Goal: Find specific page/section: Find specific page/section

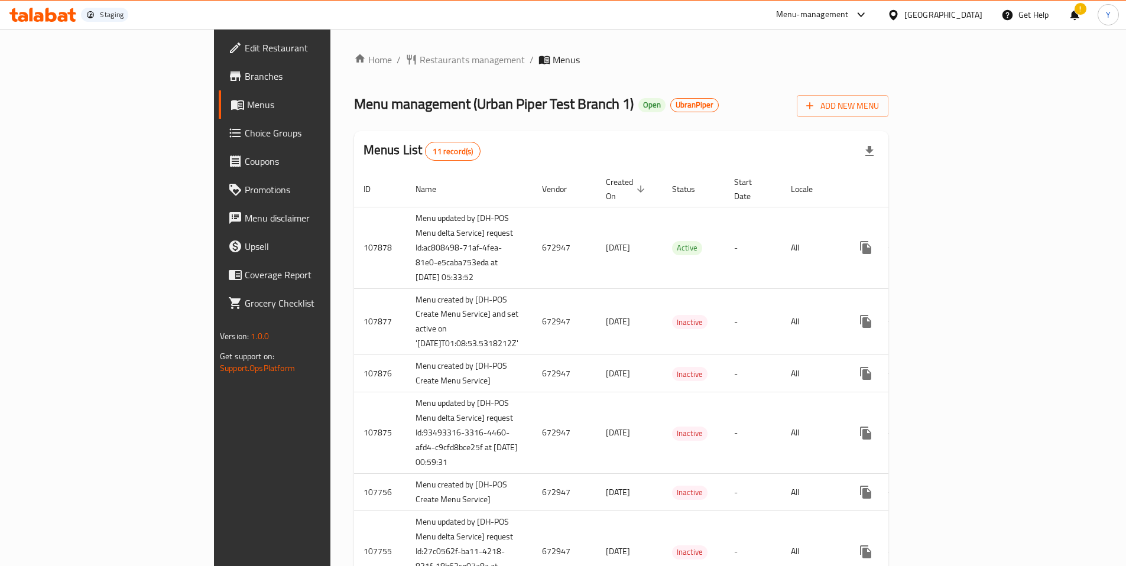
click at [245, 77] on span "Branches" at bounding box center [319, 76] width 148 height 14
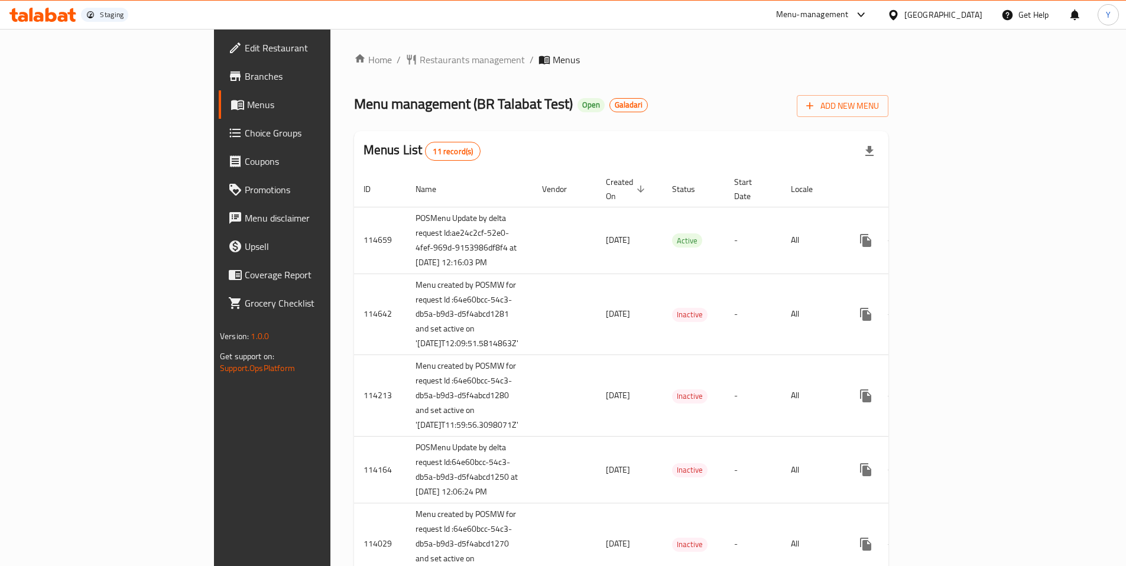
click at [245, 75] on span "Branches" at bounding box center [319, 76] width 148 height 14
